Goal: Download file/media

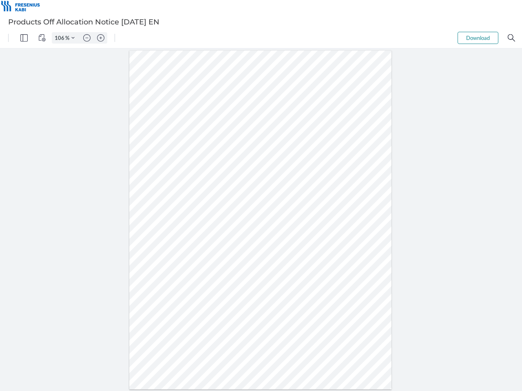
click at [24, 38] on img "Panel" at bounding box center [23, 37] width 7 height 7
click at [42, 38] on img "View Controls" at bounding box center [41, 37] width 7 height 7
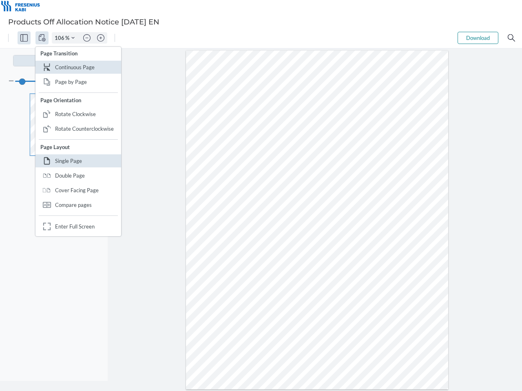
click at [61, 38] on input "106" at bounding box center [58, 37] width 13 height 7
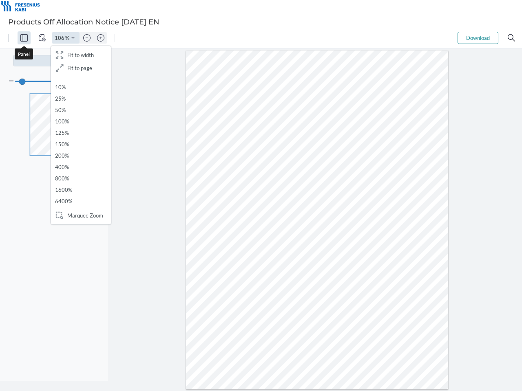
click at [73, 38] on img "Zoom Controls" at bounding box center [72, 37] width 3 height 3
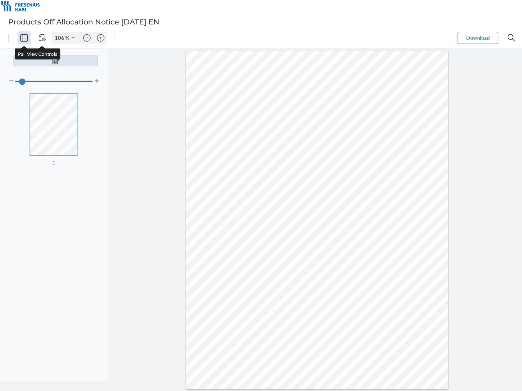
click at [87, 38] on img "Zoom out" at bounding box center [86, 37] width 7 height 7
click at [101, 38] on img "Zoom in" at bounding box center [100, 37] width 7 height 7
type input "106"
click at [478, 38] on button "Download" at bounding box center [478, 38] width 41 height 12
click at [511, 38] on img "Search" at bounding box center [511, 37] width 7 height 7
